Goal: Information Seeking & Learning: Understand process/instructions

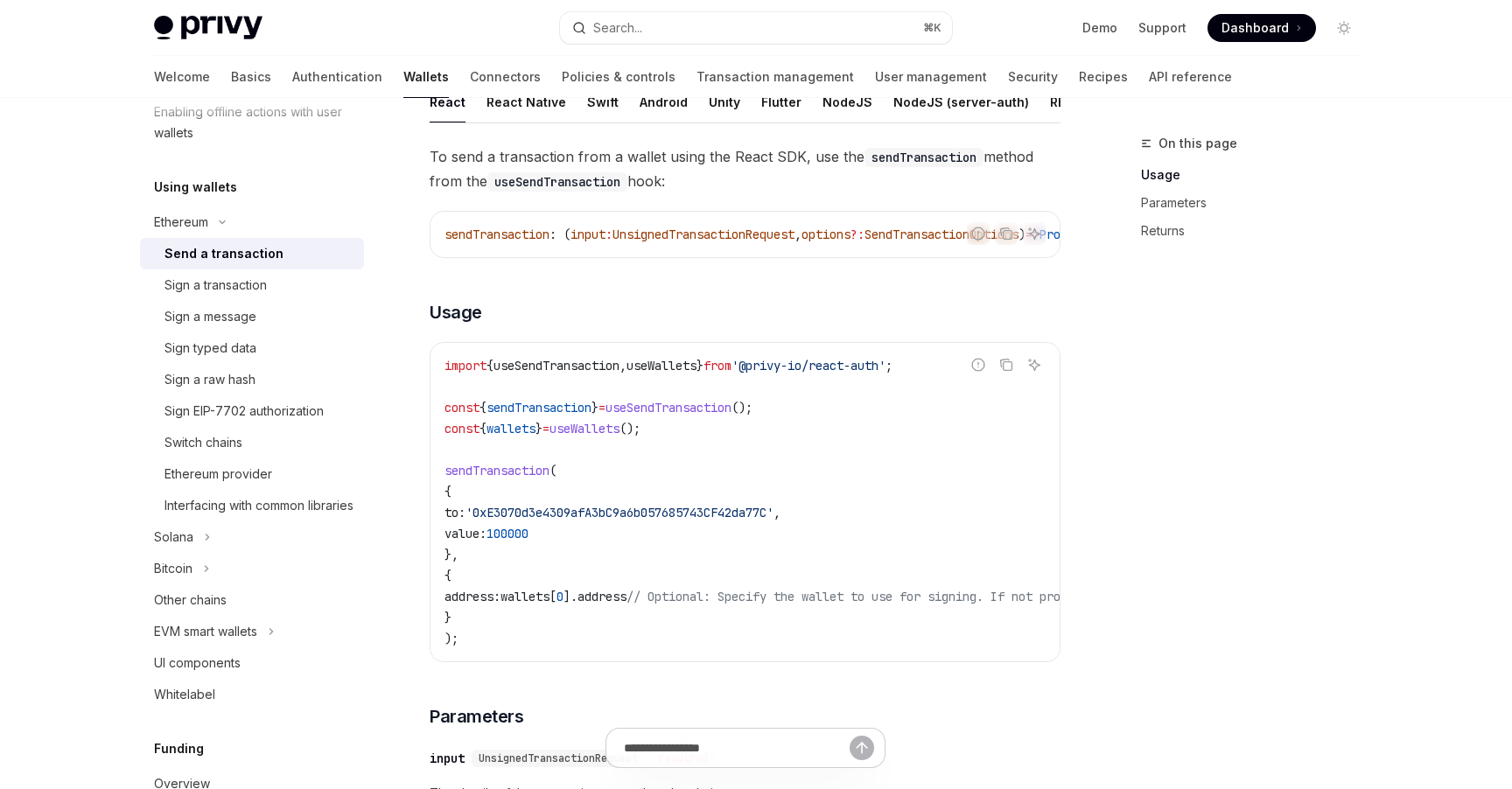
scroll to position [442, 0]
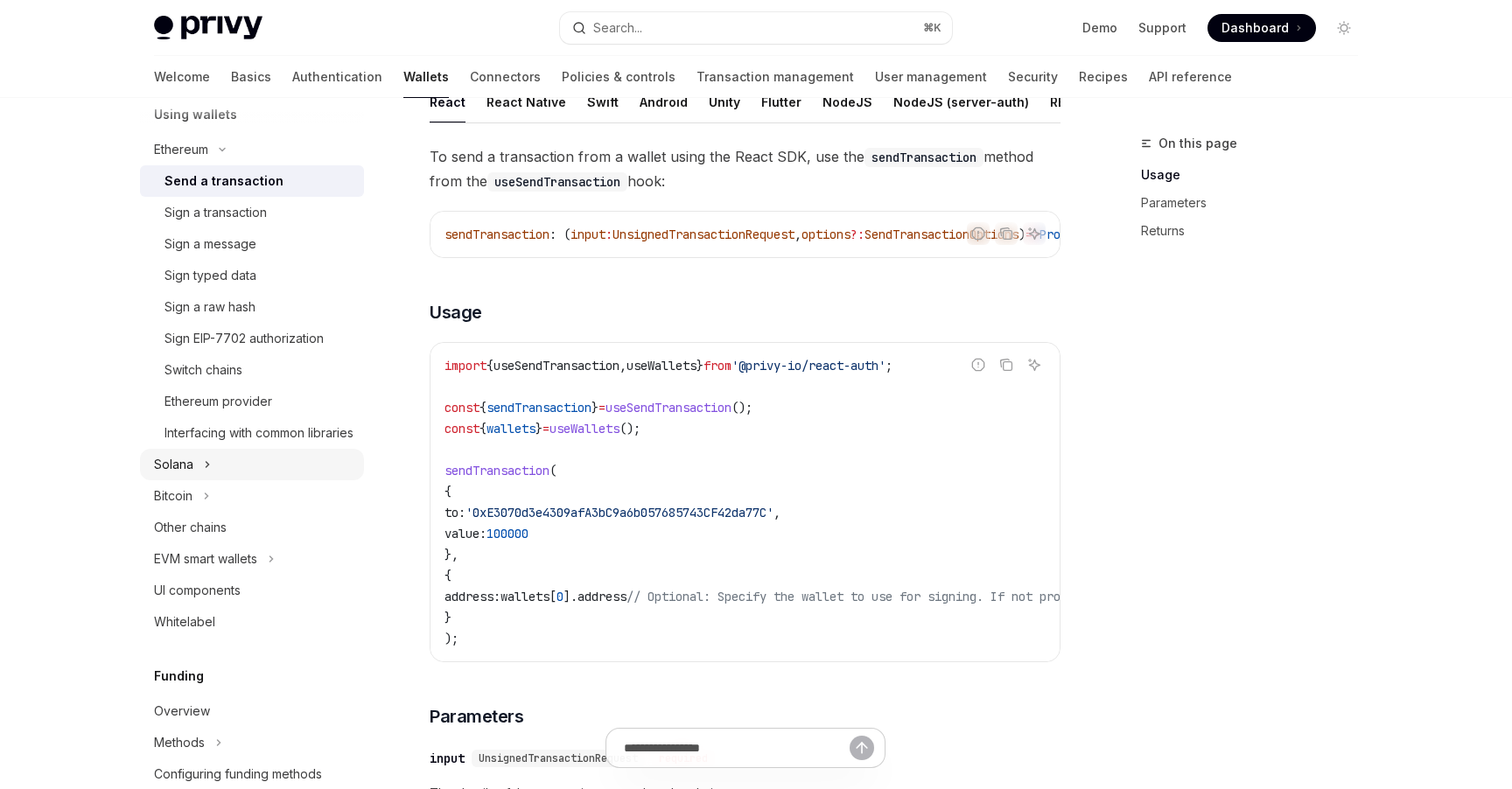
click at [243, 480] on button "Solana" at bounding box center [252, 465] width 224 height 31
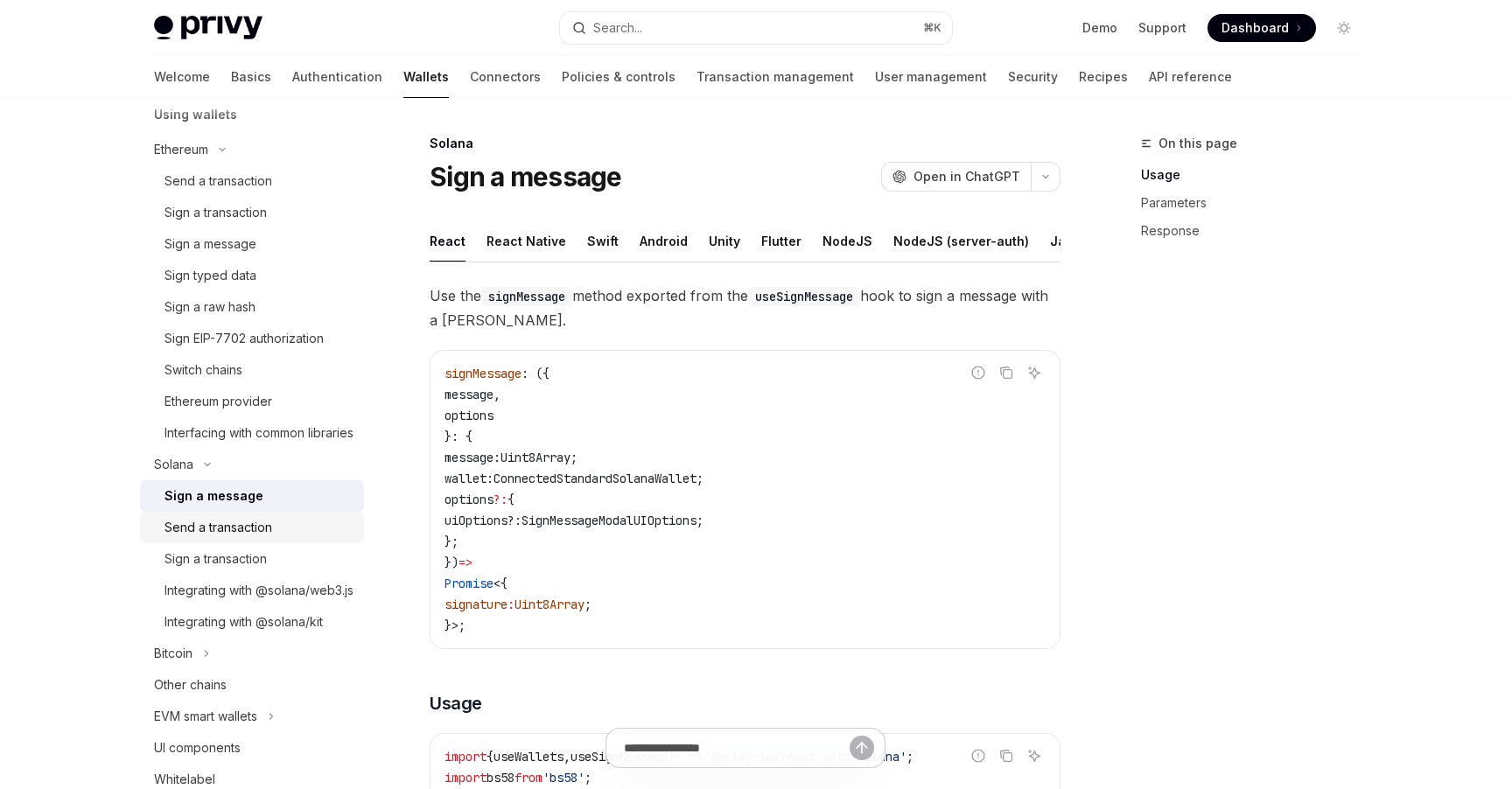
click at [268, 538] on div "Send a transaction" at bounding box center [219, 527] width 108 height 21
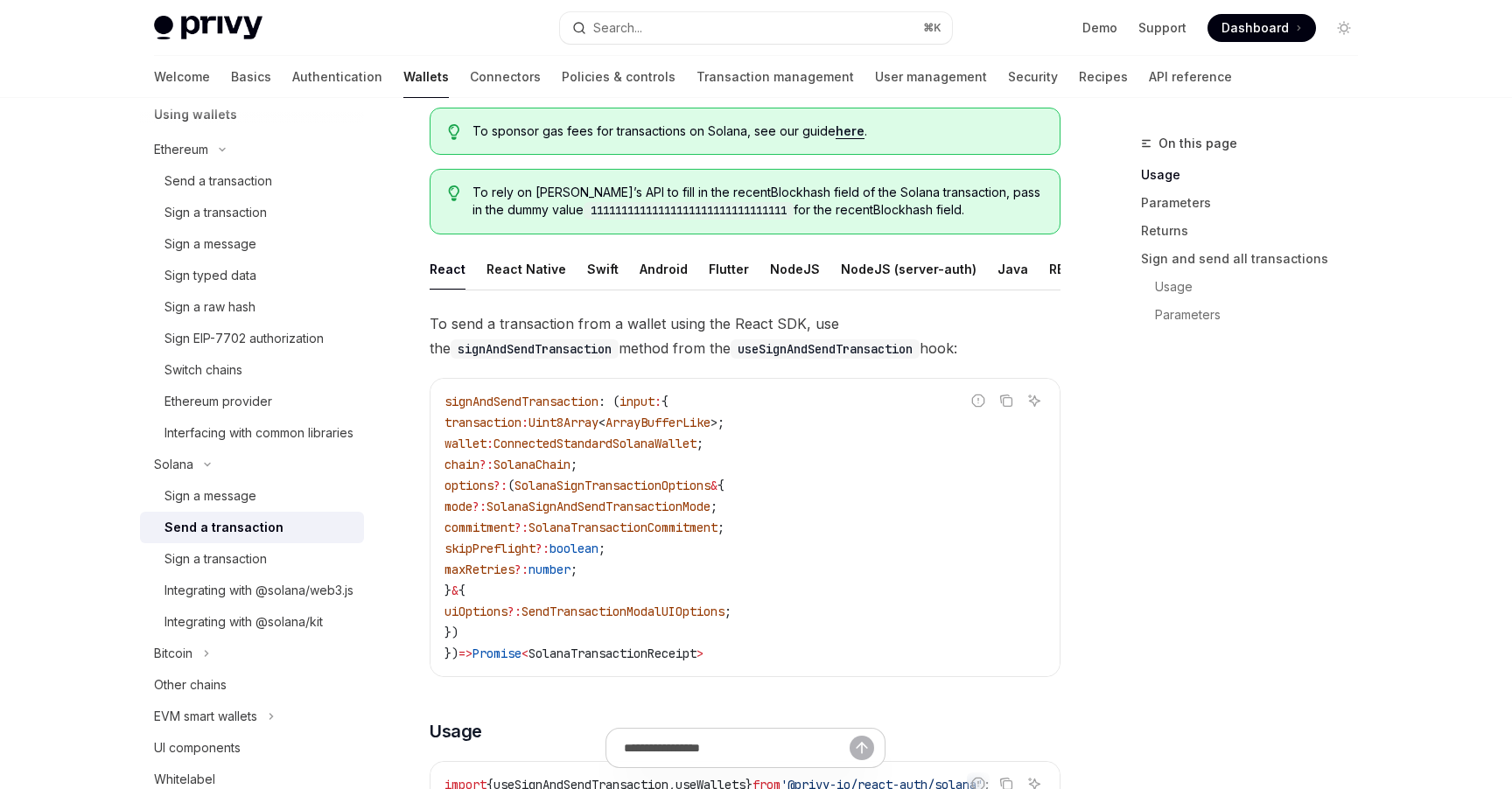
scroll to position [103, 0]
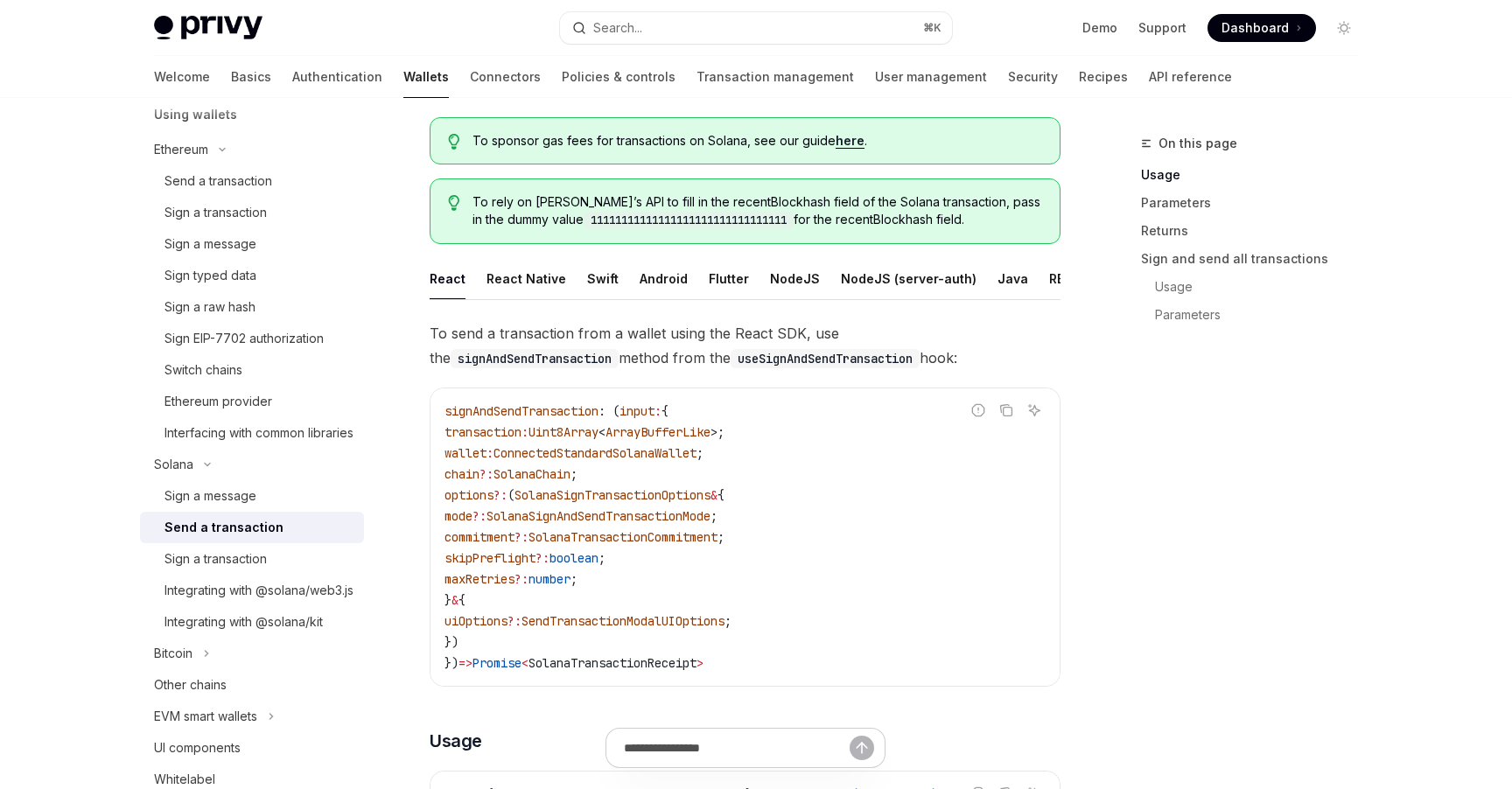
click at [1179, 379] on div "On this page Usage Parameters Returns Sign and send all transactions Usage Para…" at bounding box center [1239, 462] width 266 height 657
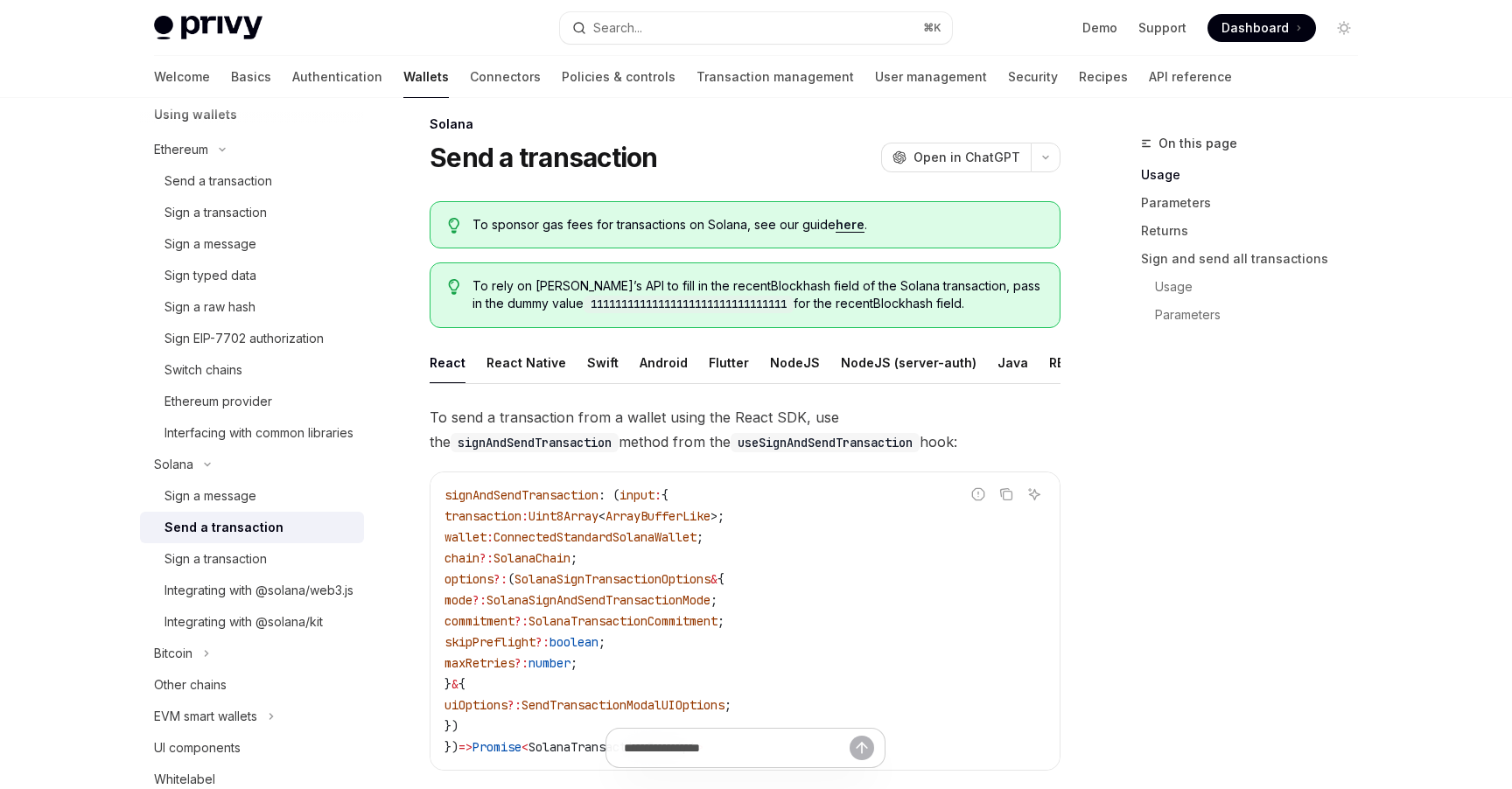
scroll to position [0, 0]
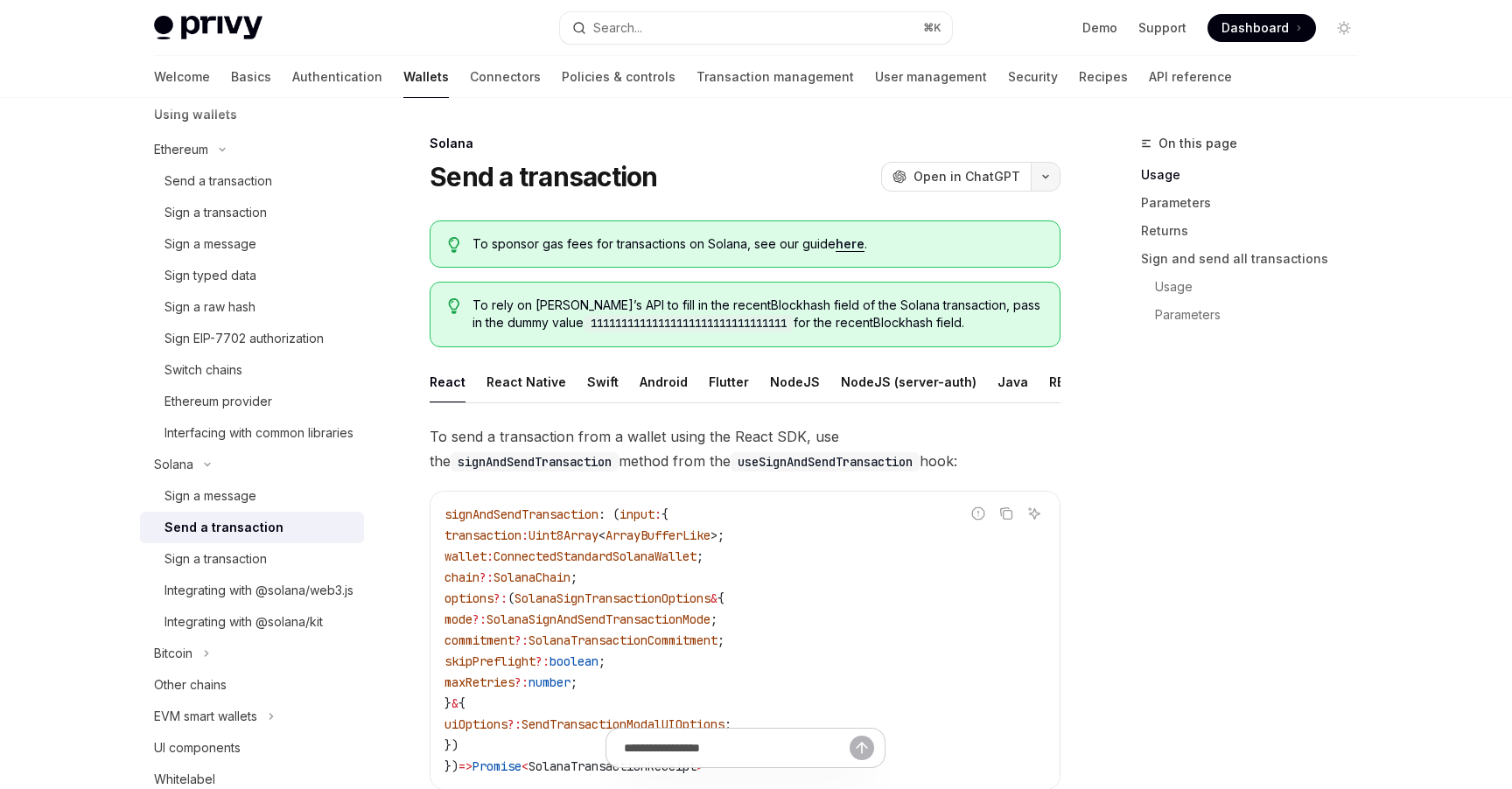
click at [1046, 173] on icon "button" at bounding box center [1045, 176] width 21 height 7
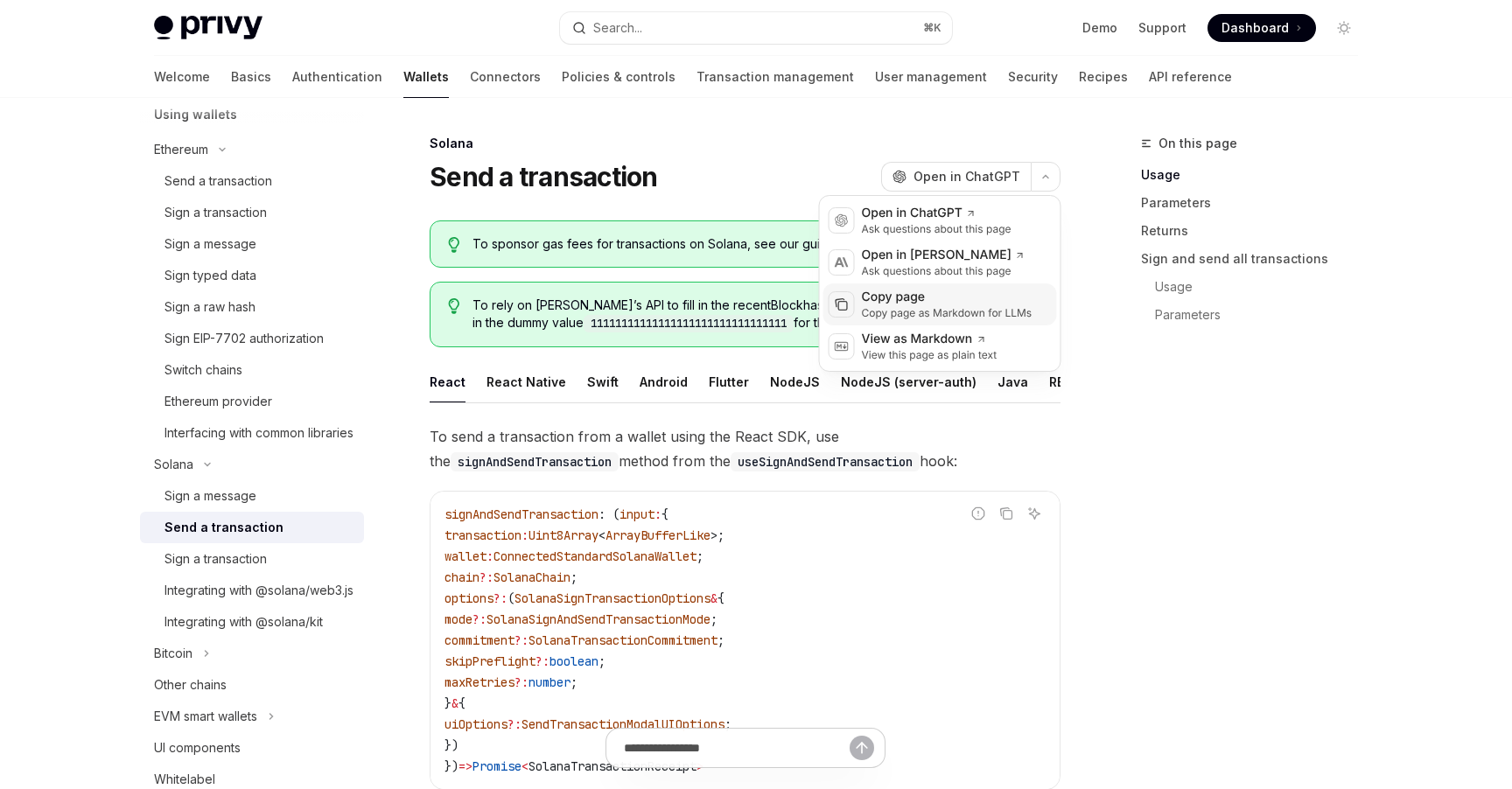
click at [1024, 309] on div "Copy page as Markdown for LLMs" at bounding box center [947, 313] width 171 height 14
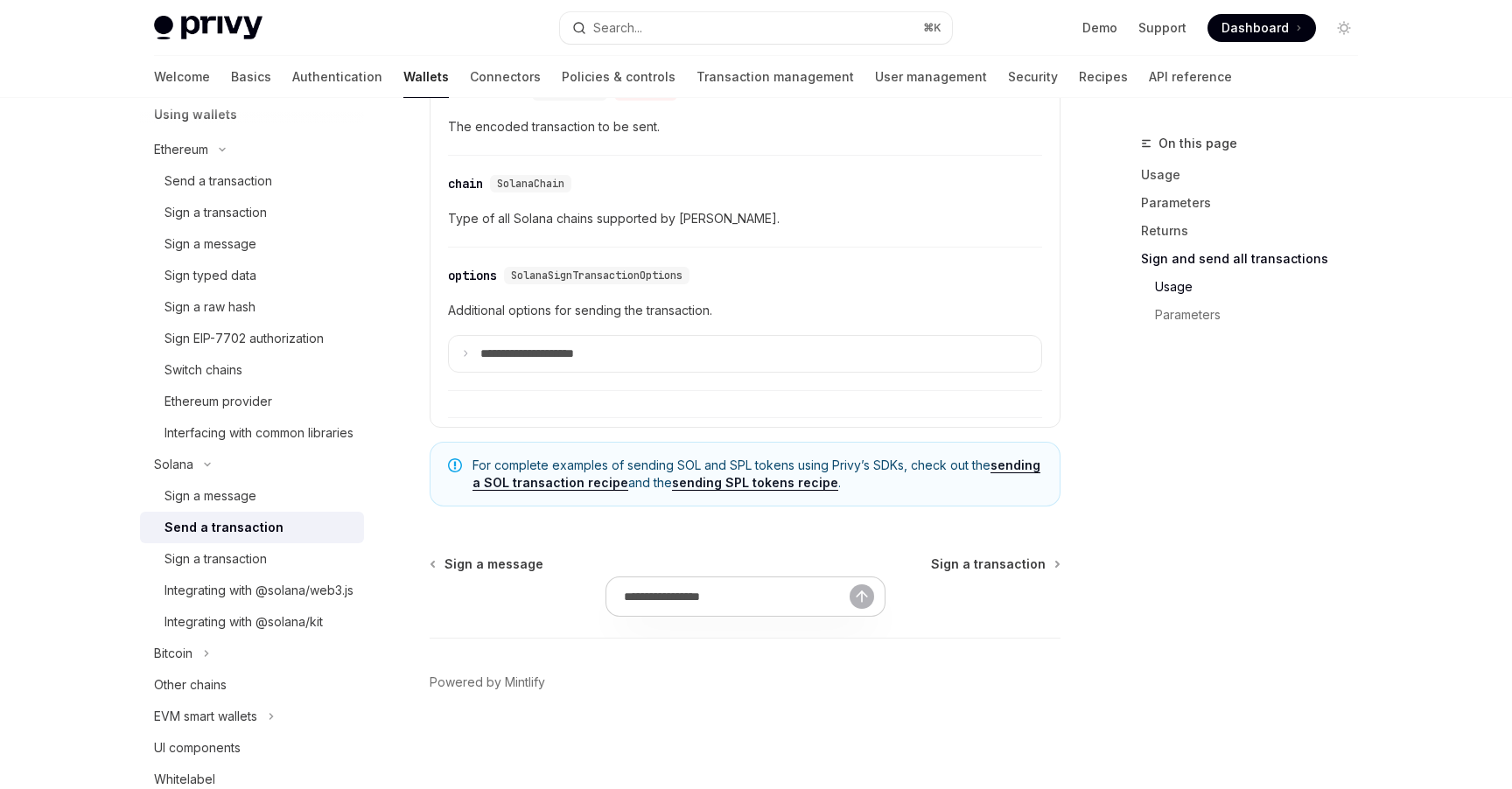
scroll to position [4429, 0]
click at [210, 569] on div "Sign a transaction" at bounding box center [216, 559] width 102 height 21
type textarea "*"
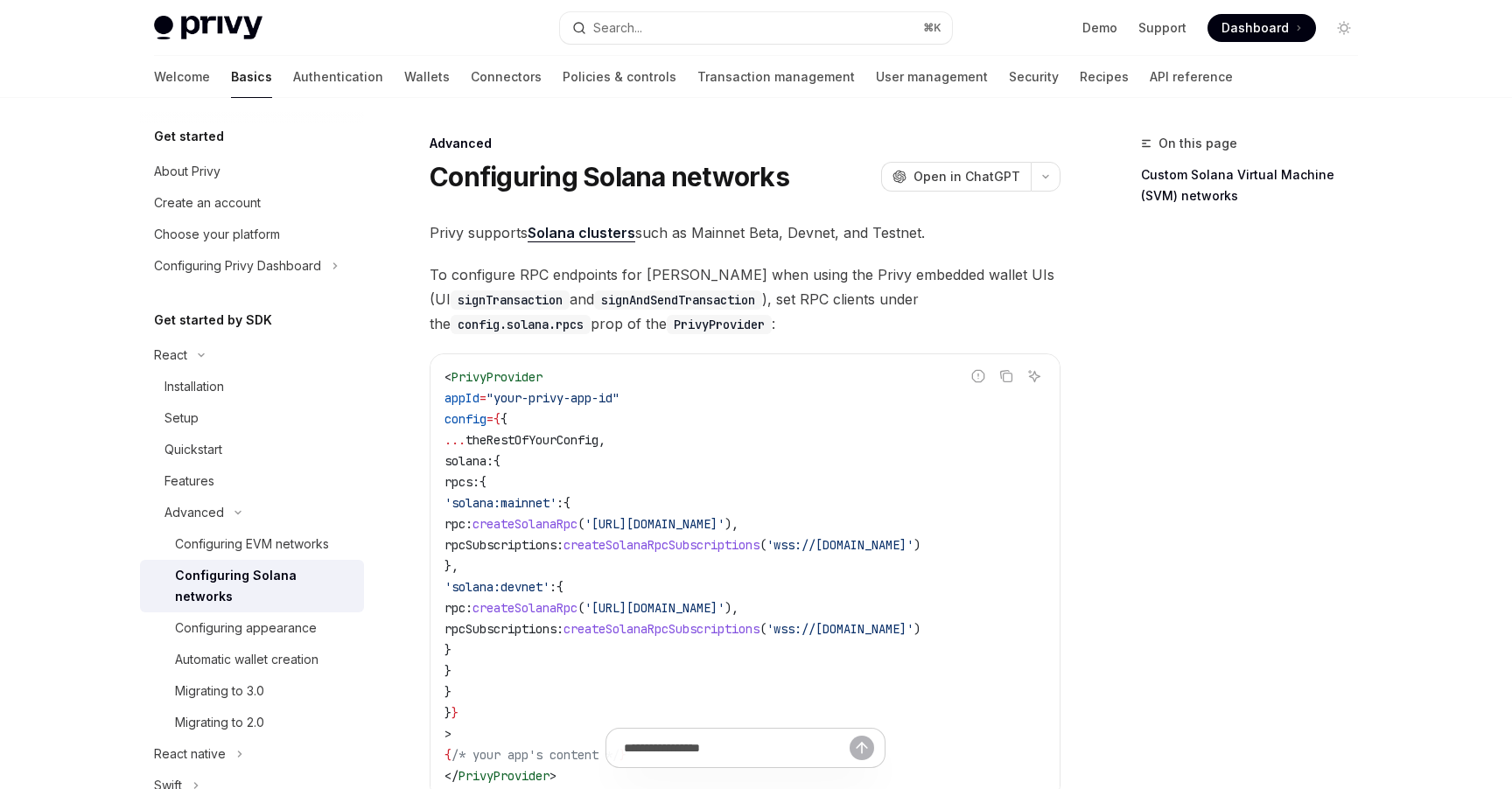
drag, startPoint x: 510, startPoint y: 497, endPoint x: 637, endPoint y: 587, distance: 155.7
click at [637, 587] on code "< PrivyProvider appId = "your-privy-app-id" config = { { ... theRestOfYourConfi…" at bounding box center [745, 576] width 601 height 420
drag, startPoint x: 543, startPoint y: 633, endPoint x: 513, endPoint y: 575, distance: 65.3
click at [513, 575] on code "< PrivyProvider appId = "your-privy-app-id" config = { { ... theRestOfYourConfi…" at bounding box center [745, 576] width 601 height 420
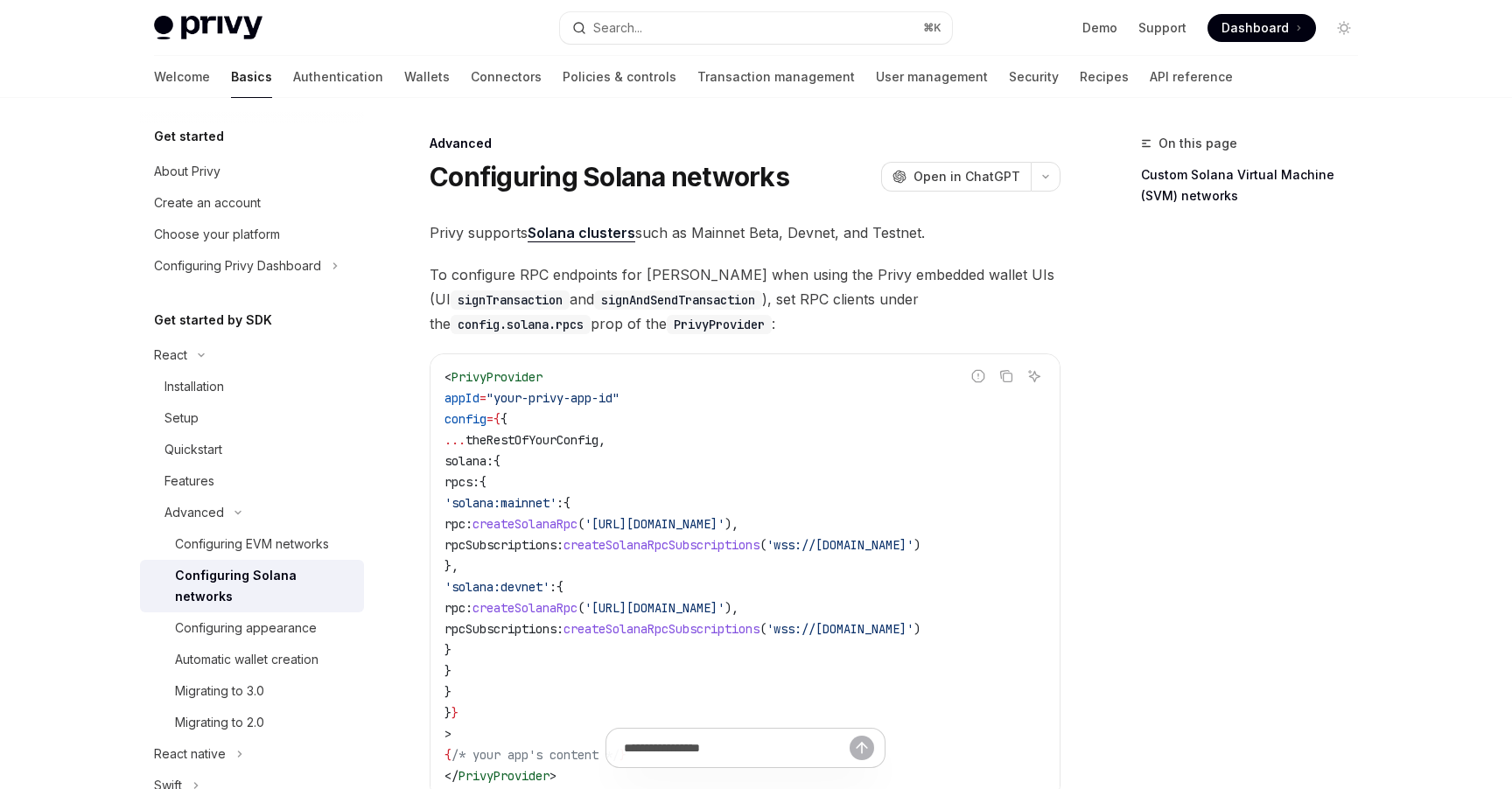
click at [518, 583] on span "'solana:devnet'" at bounding box center [497, 587] width 105 height 16
click at [511, 584] on span "'solana:devnet'" at bounding box center [497, 587] width 105 height 16
click at [514, 379] on span "PrivyProvider" at bounding box center [497, 377] width 91 height 16
copy span "PrivyProvider"
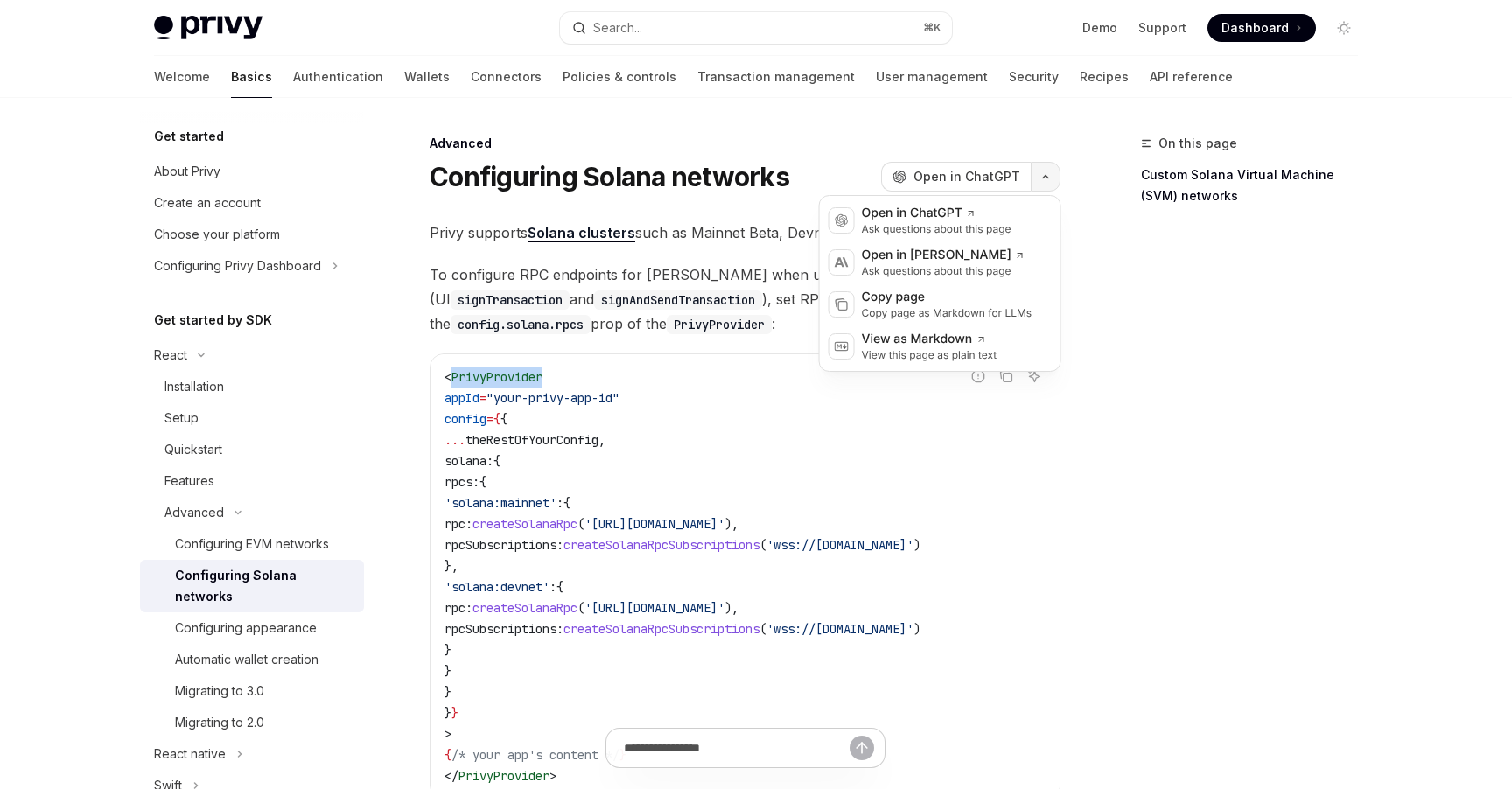
click at [1049, 177] on icon "button" at bounding box center [1045, 176] width 21 height 7
click at [957, 308] on div "Copy page as Markdown for LLMs" at bounding box center [947, 313] width 171 height 14
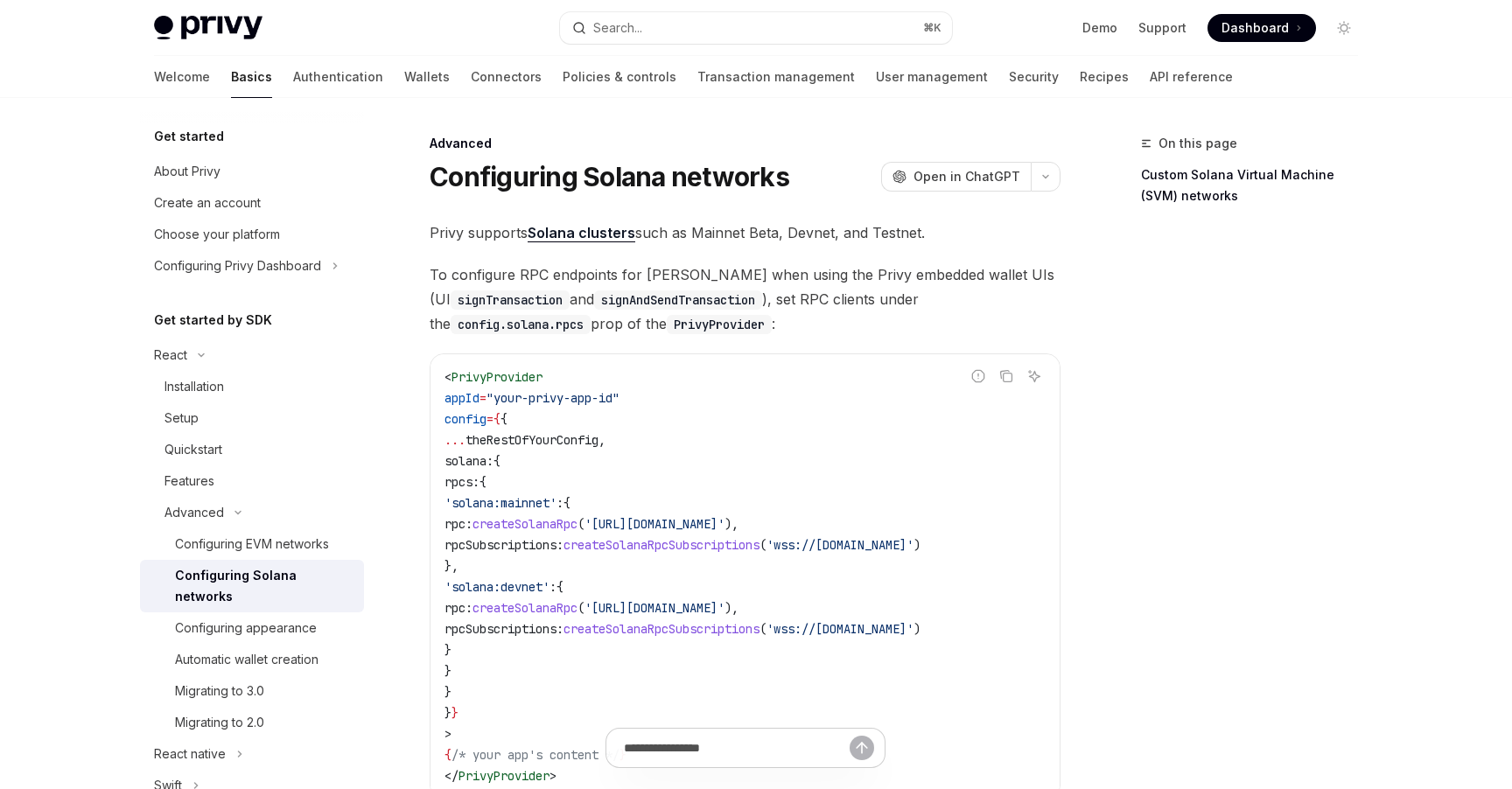
click at [1213, 384] on div "On this page Custom Solana Virtual Machine (SVM) networks" at bounding box center [1239, 462] width 266 height 657
click at [767, 28] on button "Search... ⌘ K" at bounding box center [756, 27] width 392 height 31
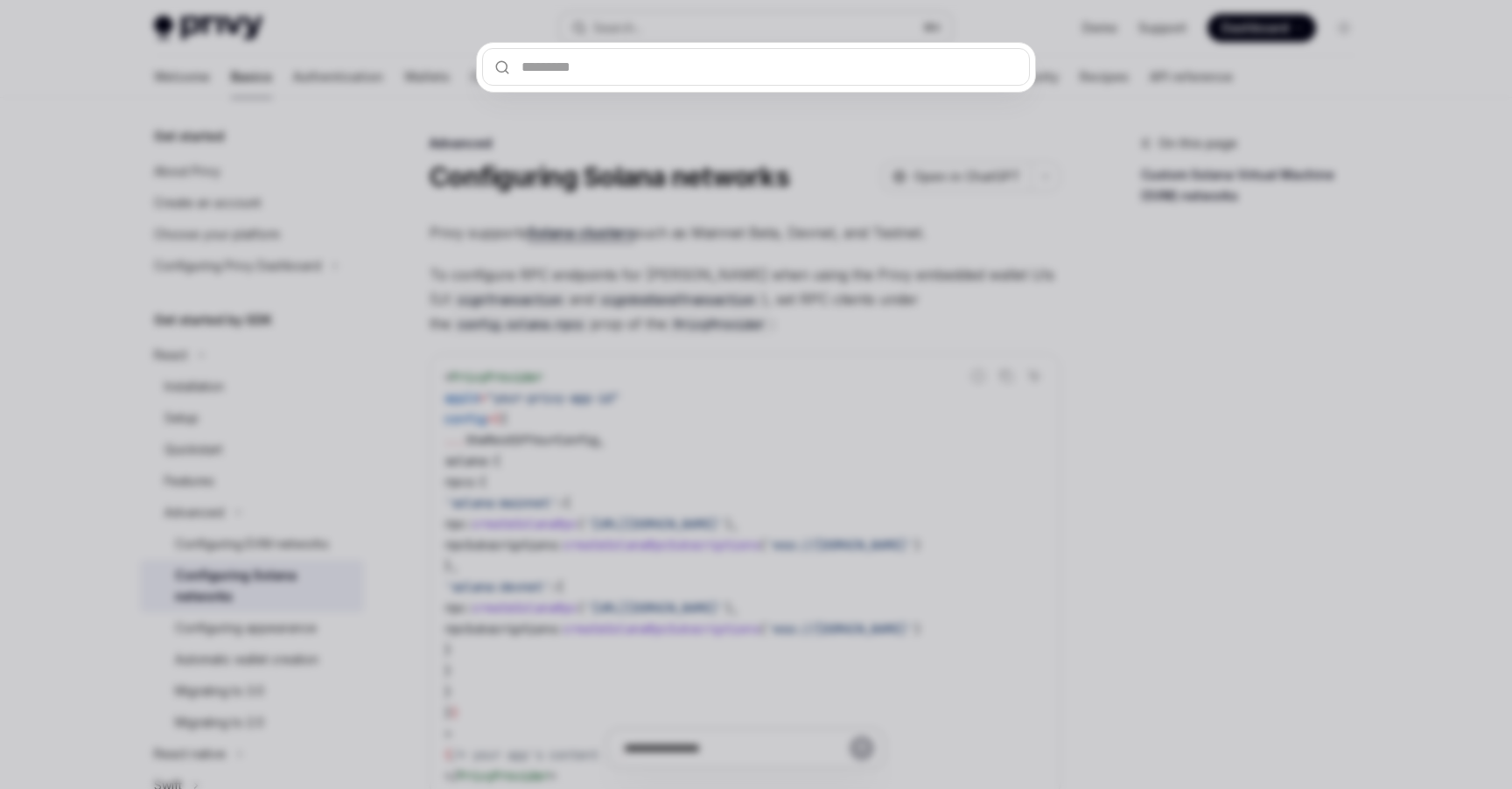
type input "**********"
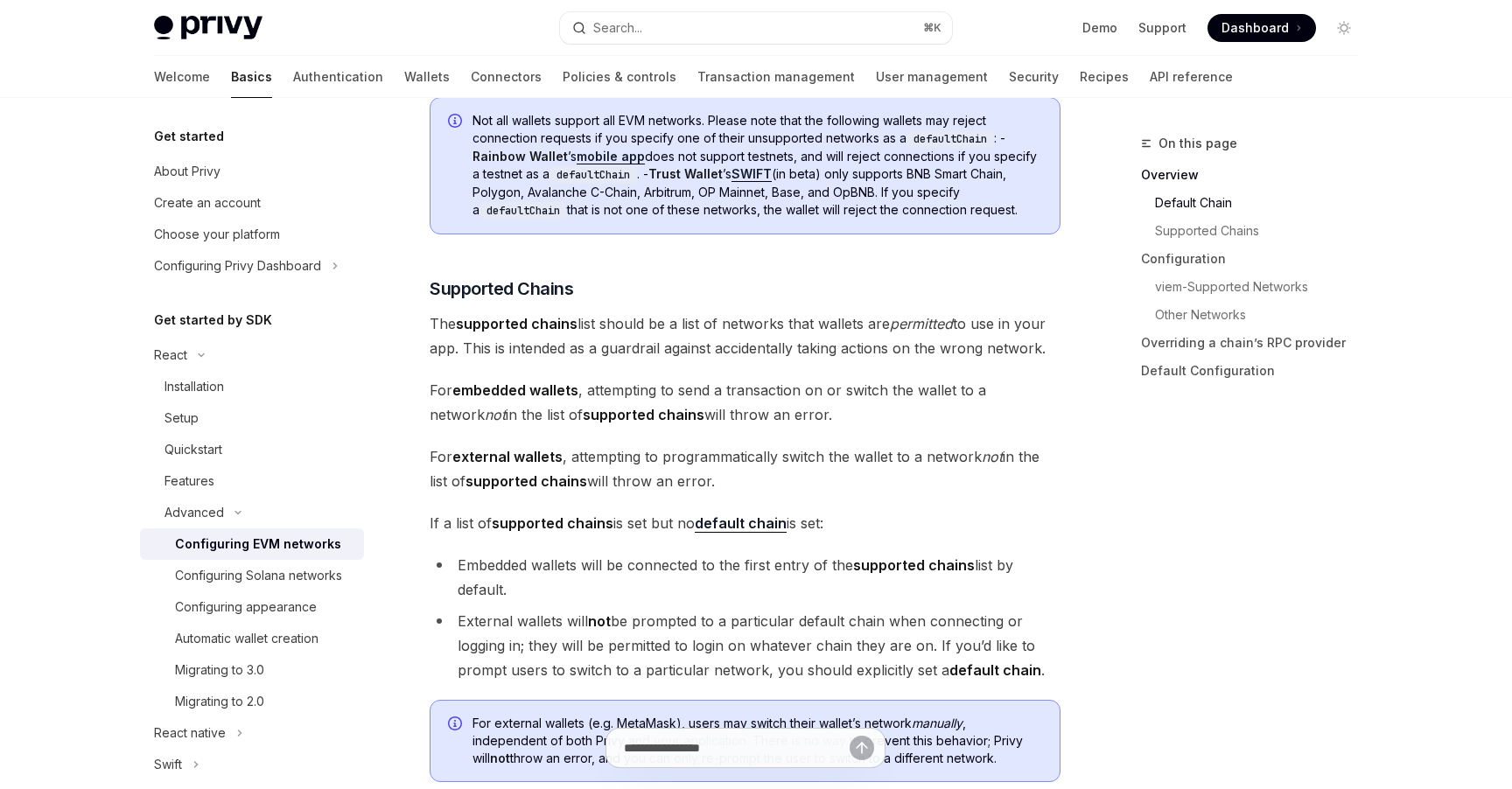
scroll to position [938, 0]
click at [330, 570] on div "Configuring Solana networks" at bounding box center [259, 575] width 168 height 21
type textarea "*"
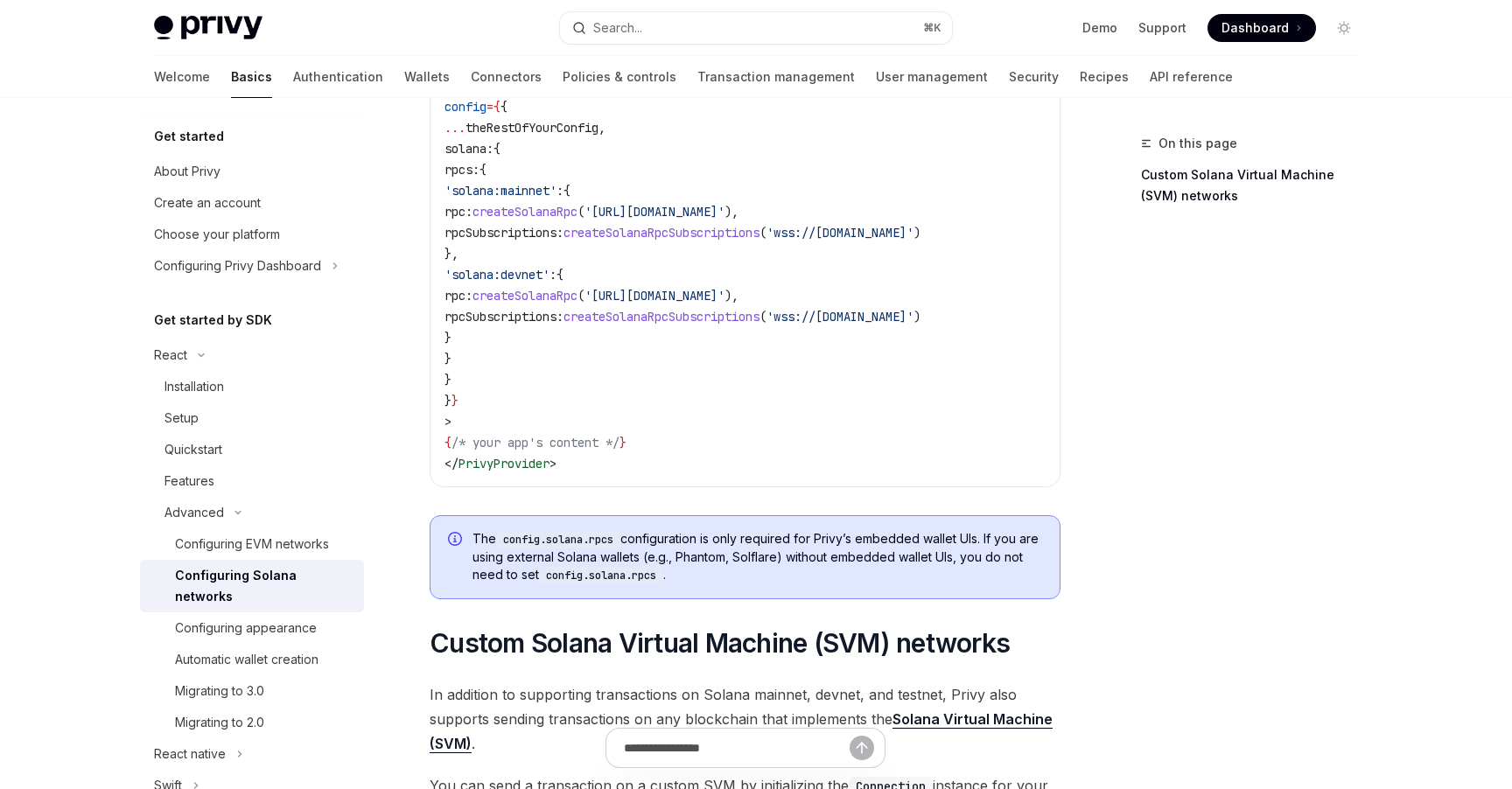
scroll to position [316, 0]
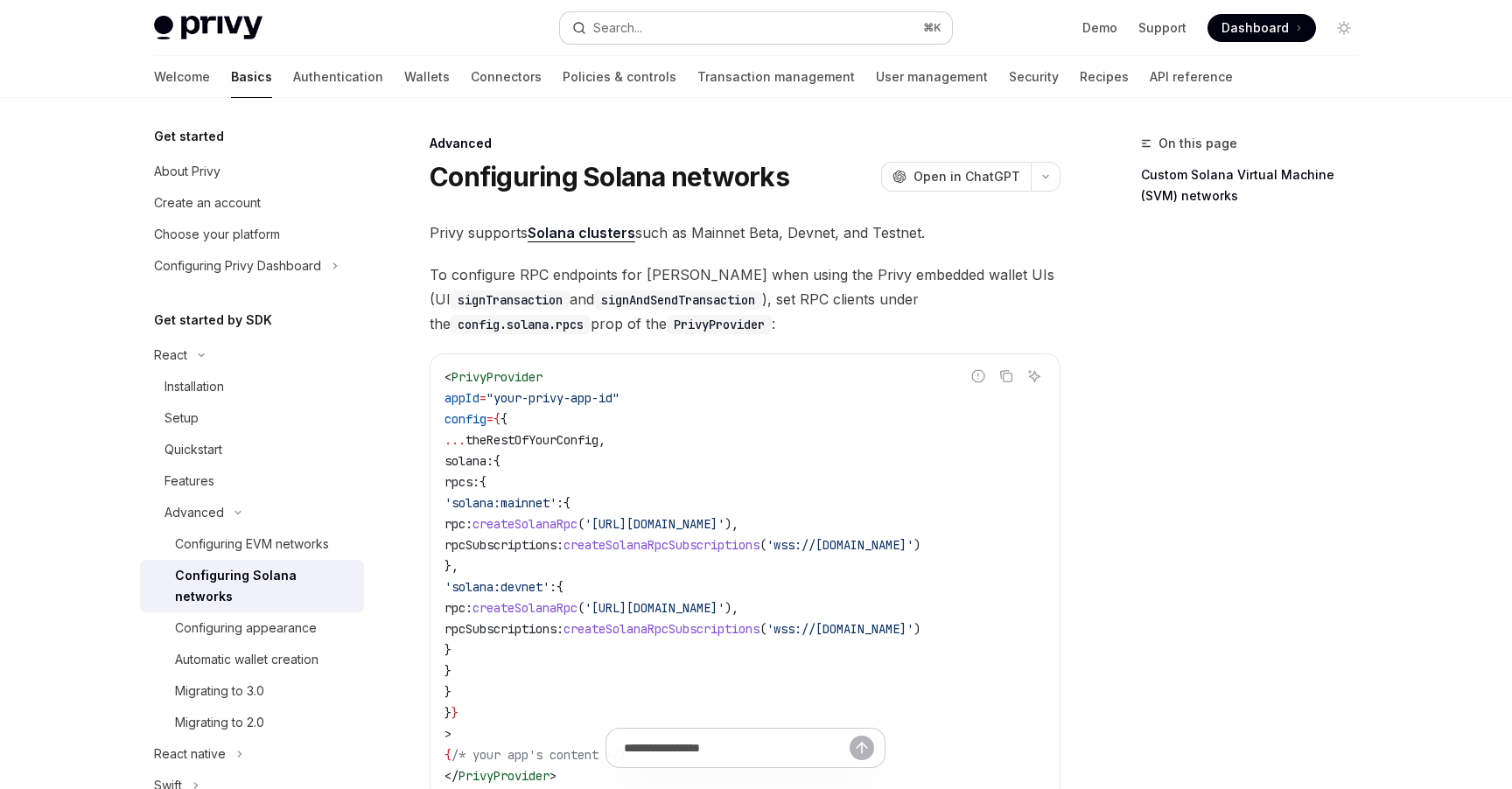
click at [687, 38] on button "Search... ⌘ K" at bounding box center [756, 27] width 392 height 31
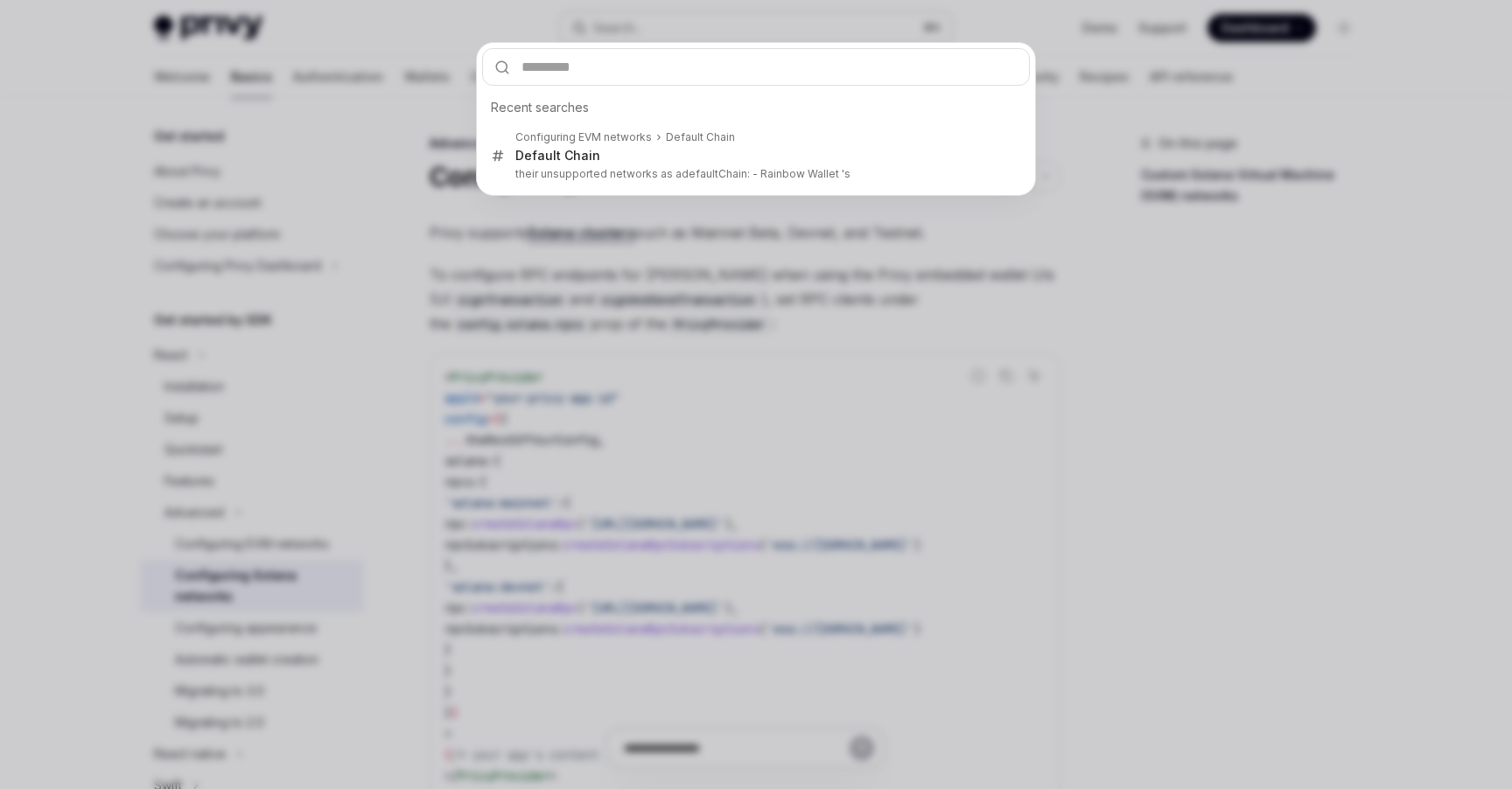
click at [687, 38] on div "Recent searches Configuring EVM networks Default Chain Default Chain their unsu…" at bounding box center [756, 394] width 1512 height 789
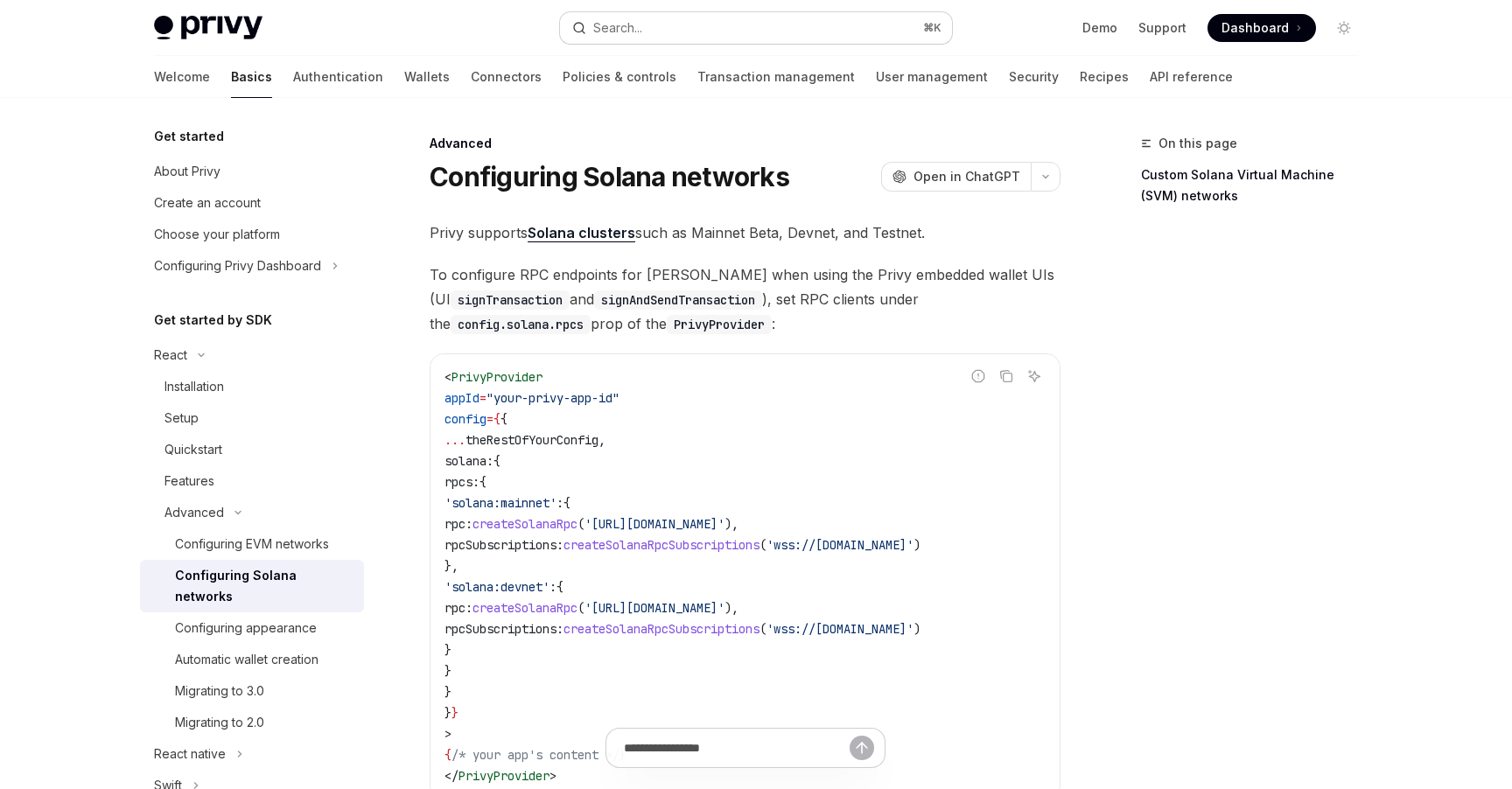
click at [687, 38] on button "Search... ⌘ K" at bounding box center [756, 27] width 392 height 31
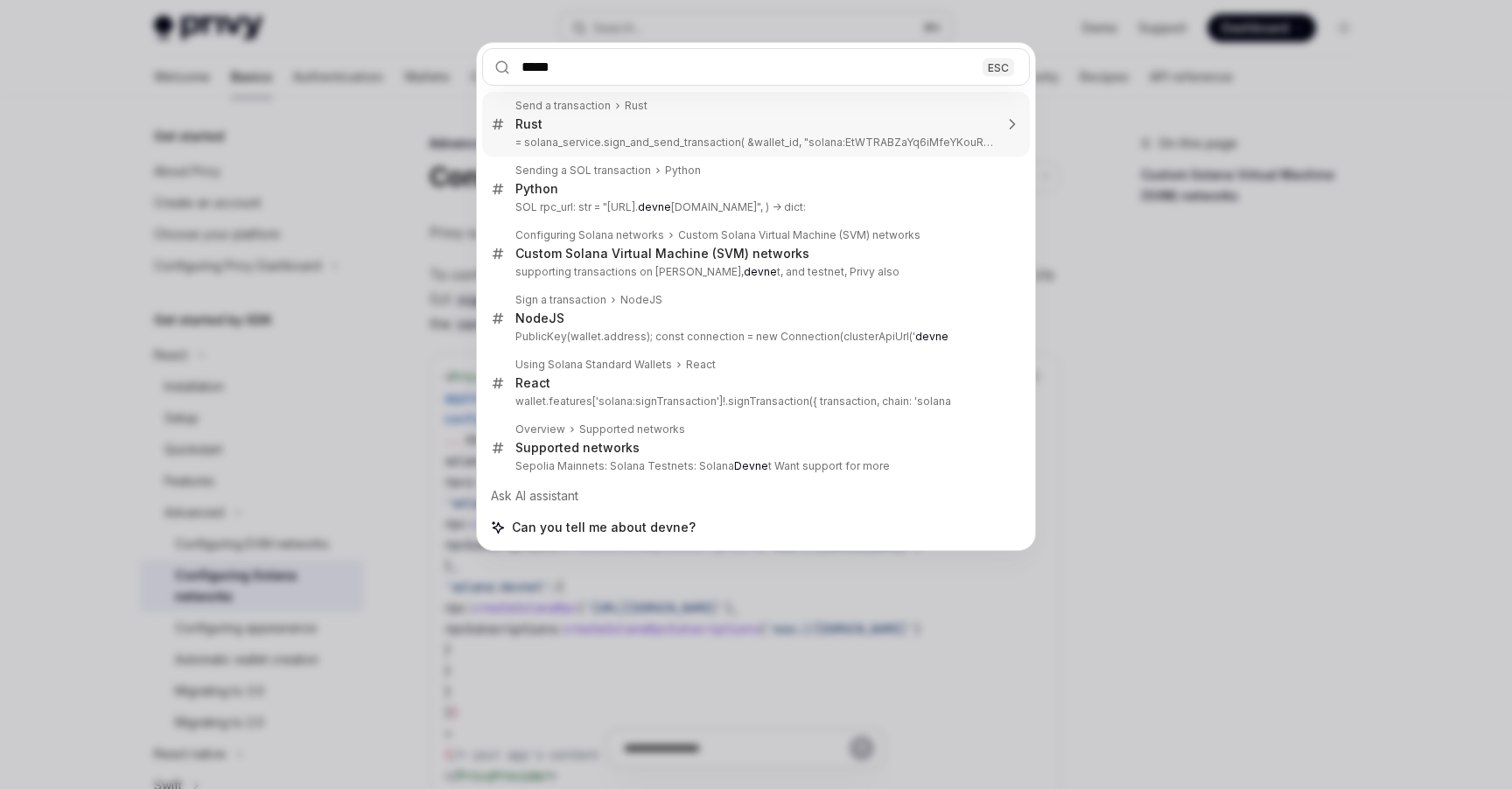
type input "******"
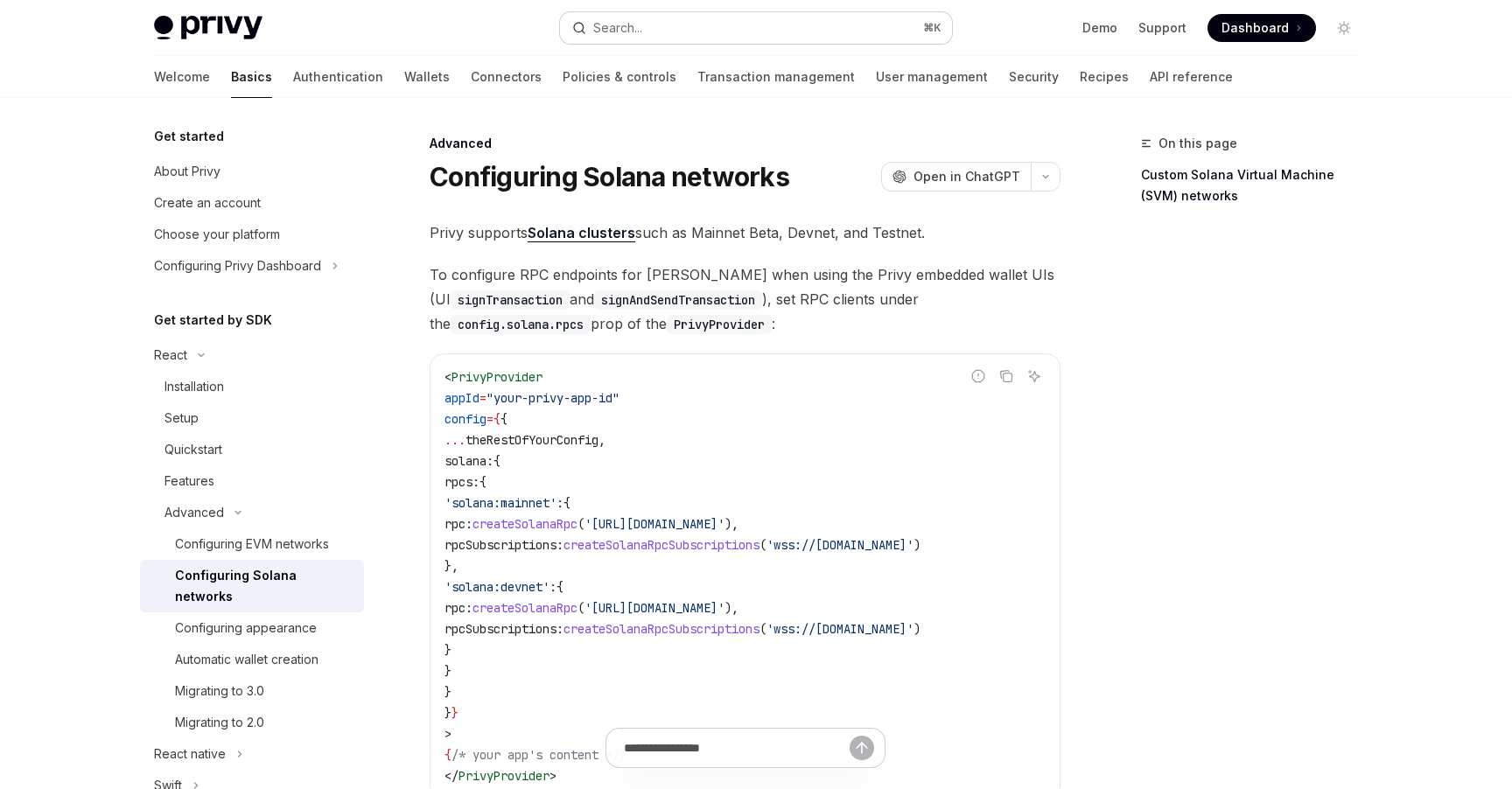
type textarea "*"
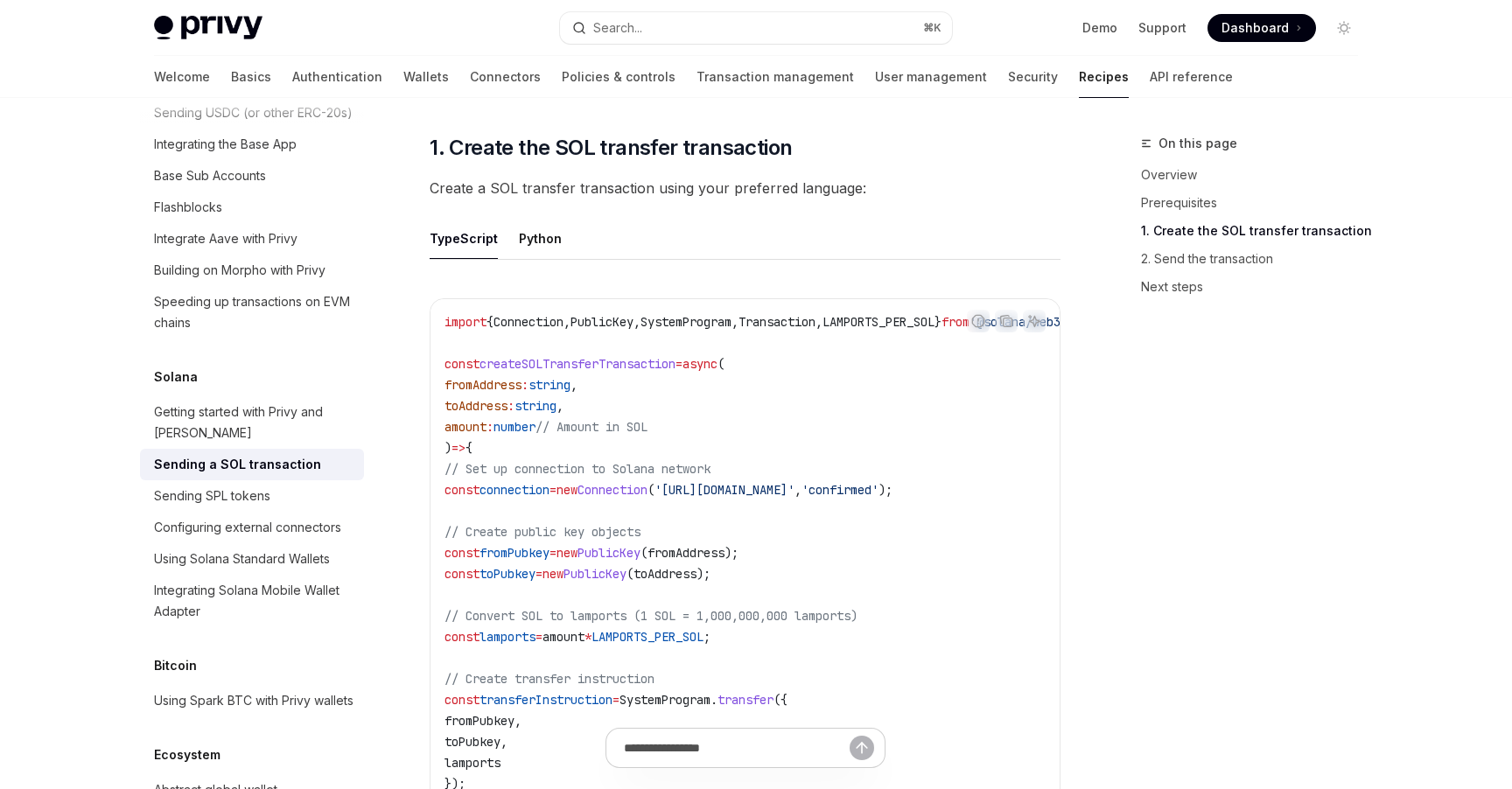
scroll to position [681, 0]
click at [648, 481] on span "Connection" at bounding box center [611, 489] width 70 height 16
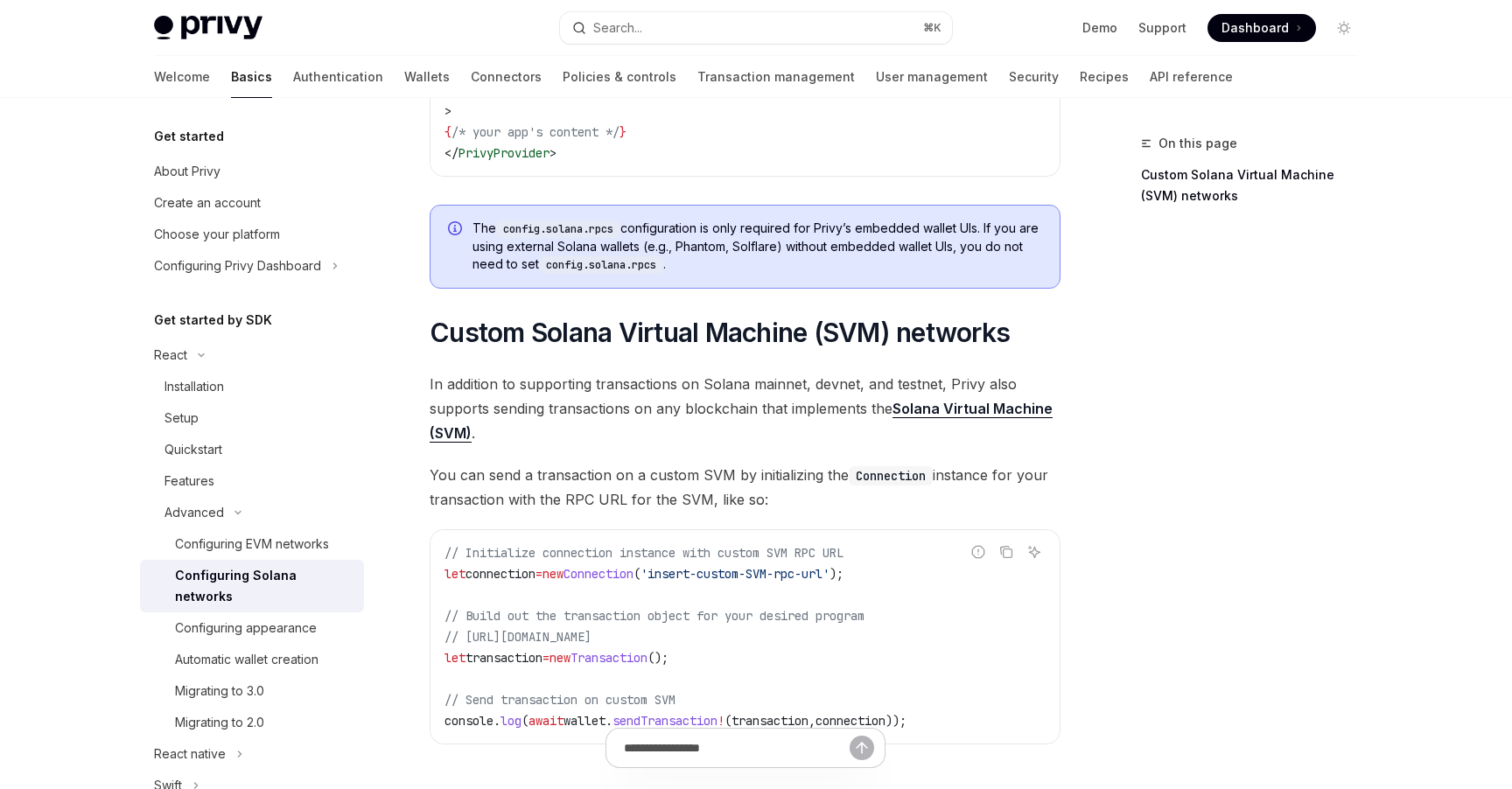
scroll to position [819, 0]
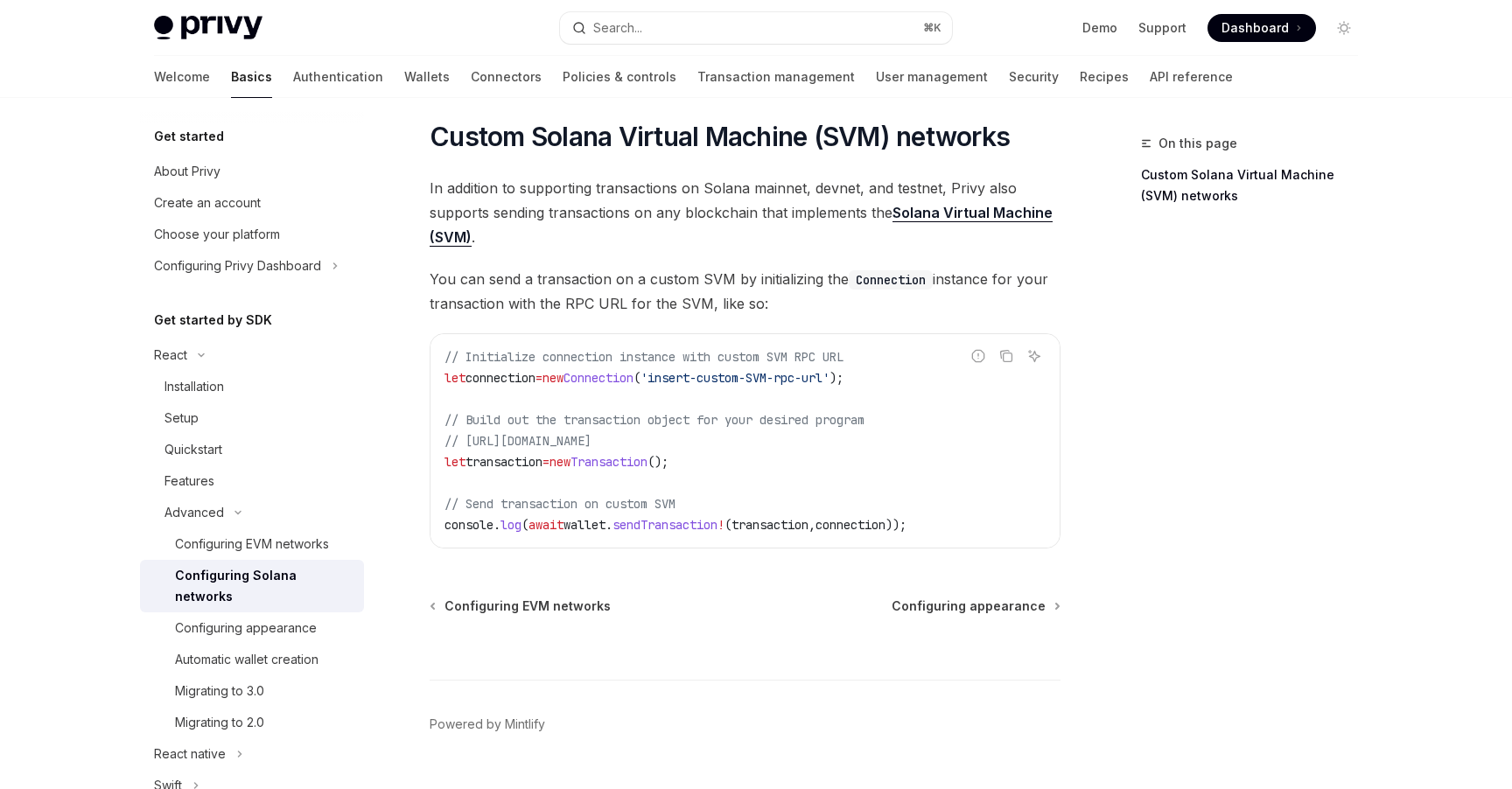
click at [525, 381] on span "connection" at bounding box center [500, 378] width 70 height 16
